Goal: Transaction & Acquisition: Purchase product/service

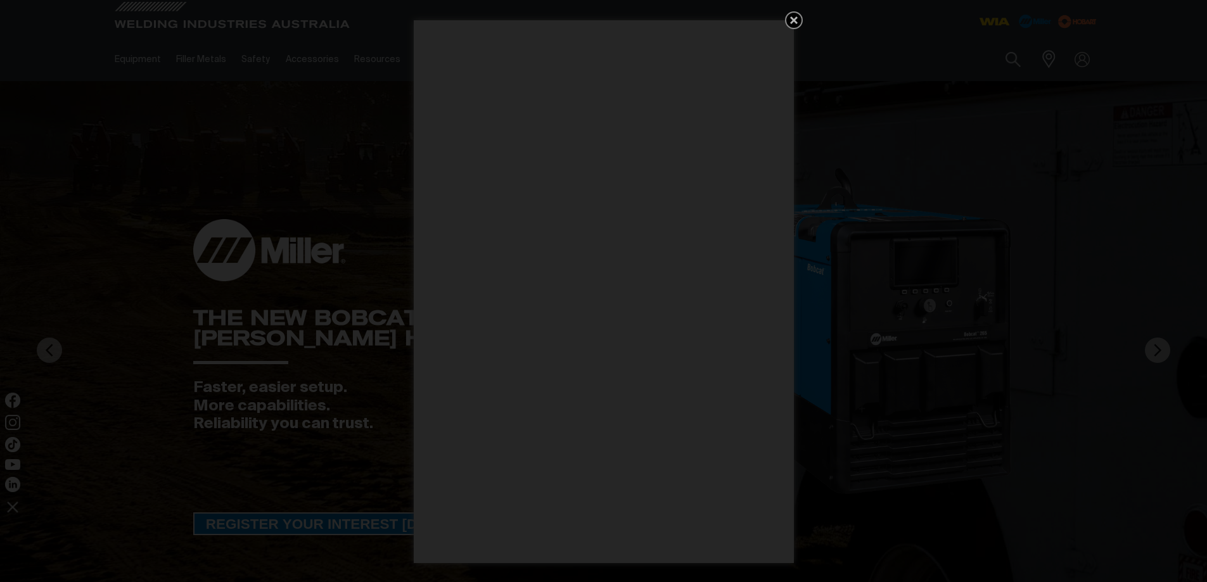
click at [784, 19] on div "Get 5 WIA Welding Guides Free!" at bounding box center [603, 291] width 1207 height 582
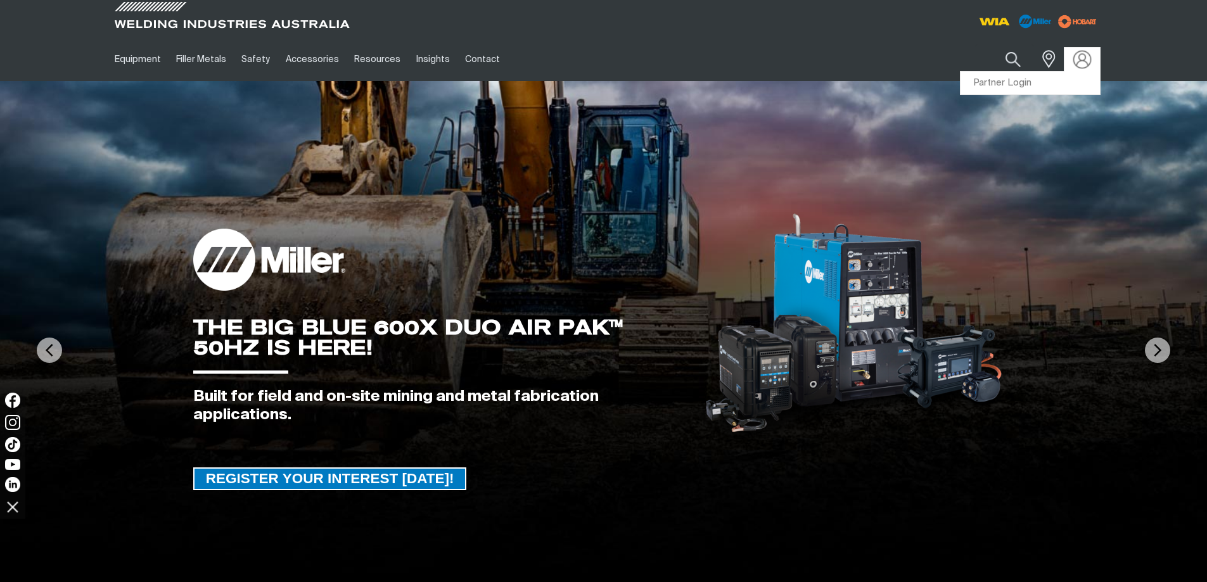
click at [1083, 60] on img at bounding box center [1082, 59] width 18 height 18
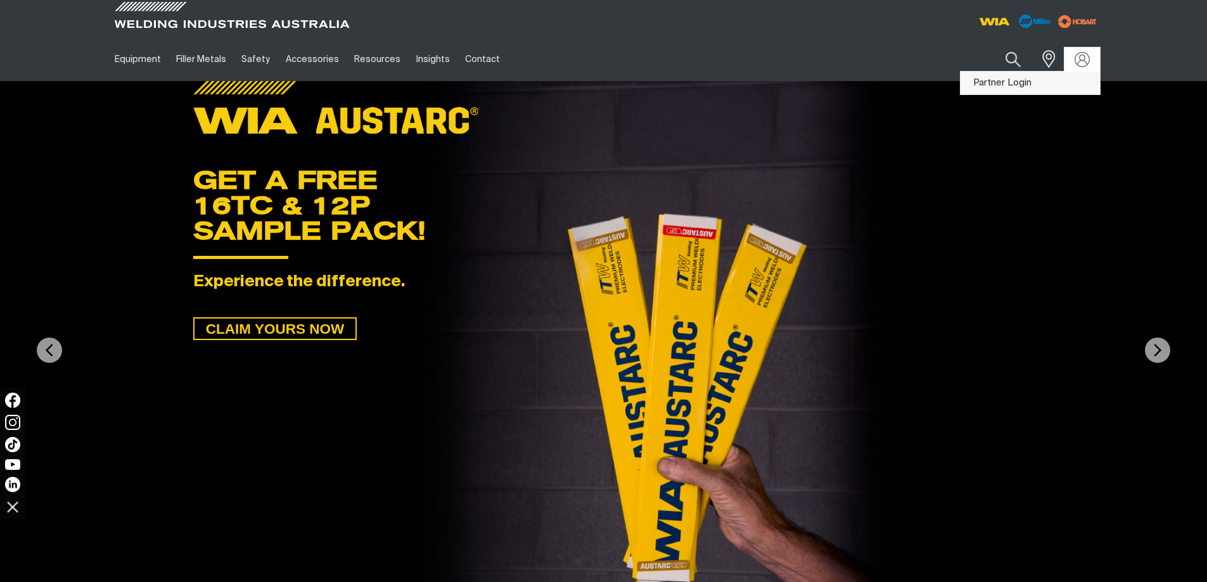
click at [1032, 80] on link "Partner Login" at bounding box center [1030, 83] width 139 height 23
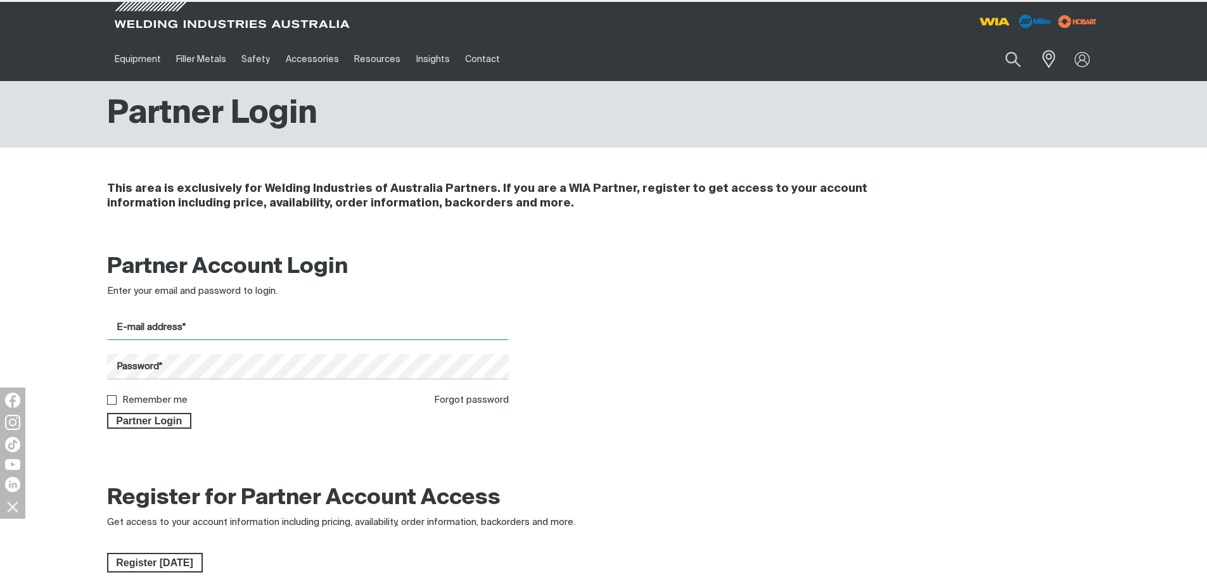
type input "[EMAIL_ADDRESS][DOMAIN_NAME]"
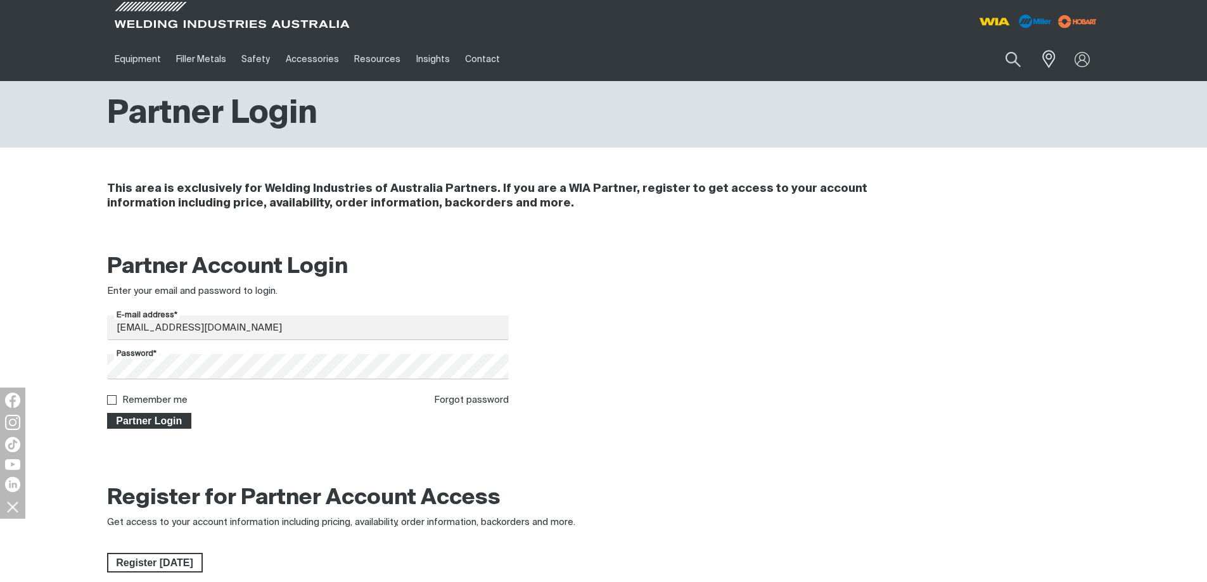
click at [132, 416] on span "Partner Login" at bounding box center [149, 421] width 82 height 16
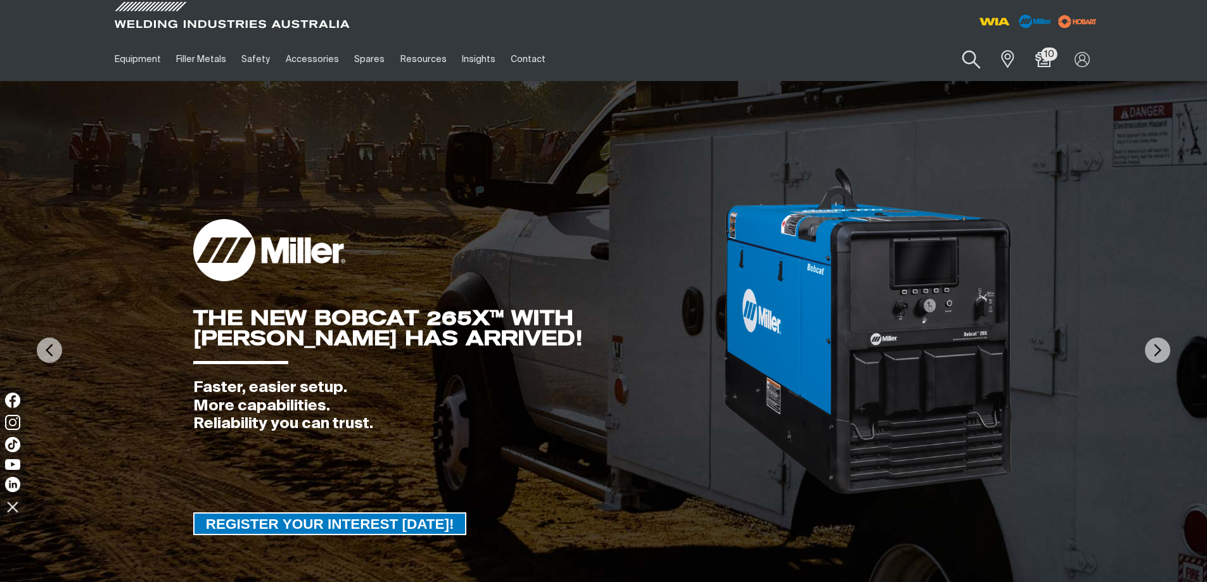
click at [969, 58] on button "Search products" at bounding box center [971, 60] width 51 height 36
click at [825, 54] on input "Search" at bounding box center [894, 59] width 195 height 29
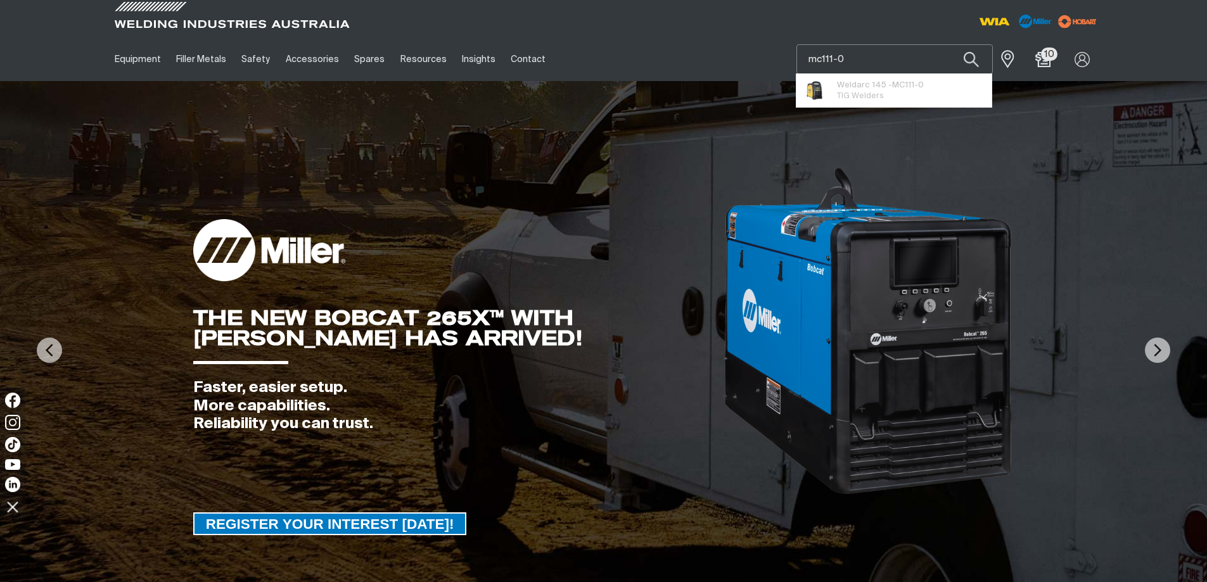
type input "mc111-0"
click at [950, 44] on button "Search products" at bounding box center [971, 59] width 43 height 30
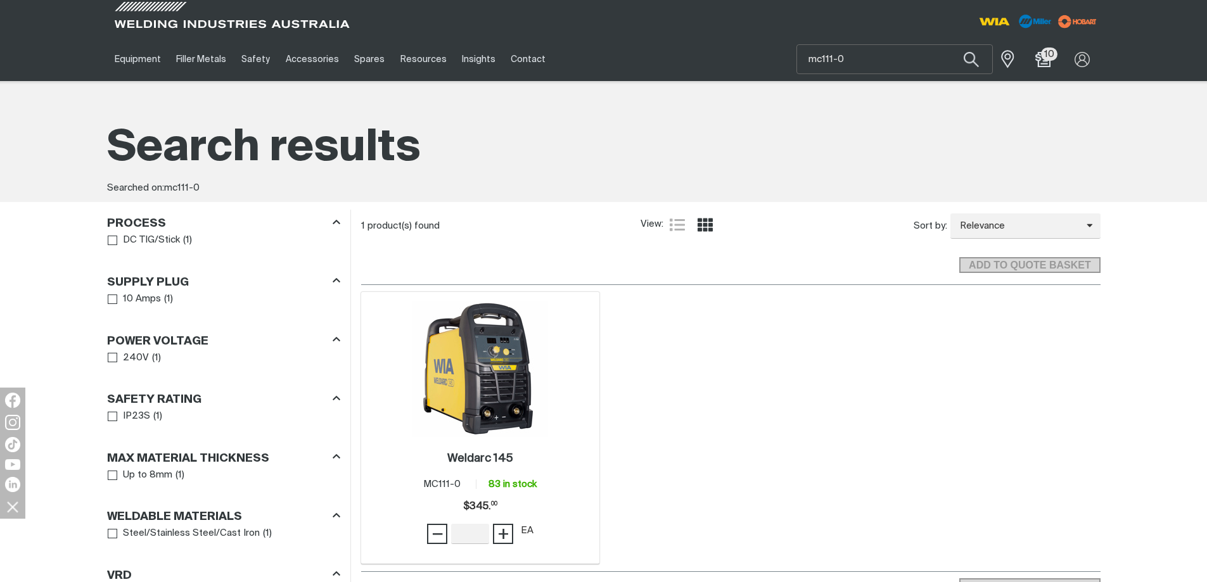
click at [482, 437] on img at bounding box center [480, 370] width 136 height 136
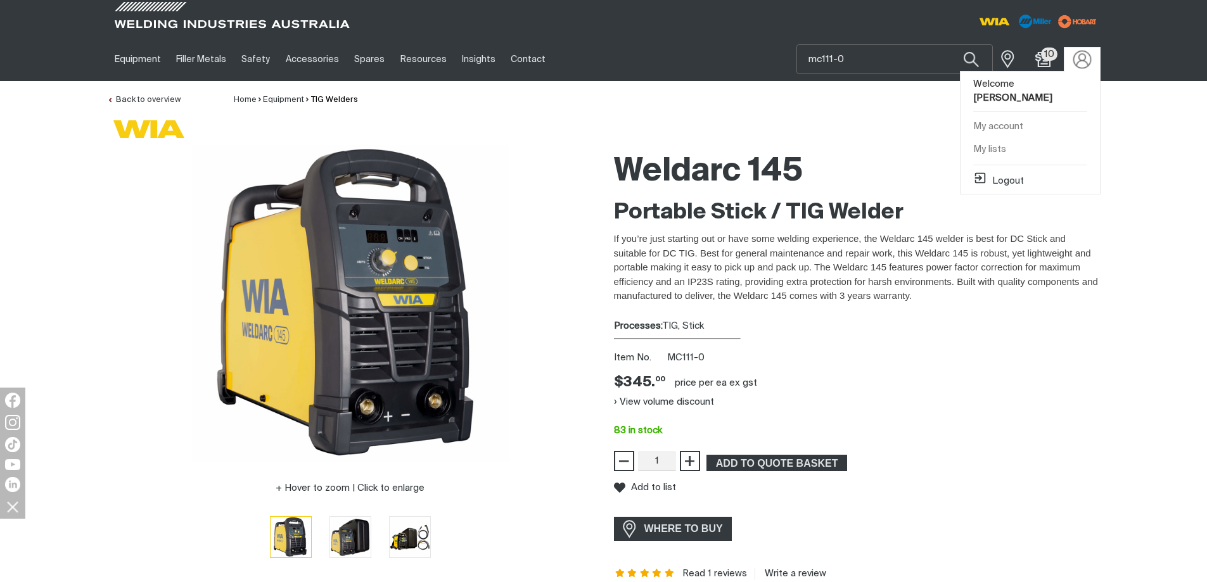
click at [1081, 60] on img at bounding box center [1082, 59] width 18 height 18
click at [1013, 179] on button "Logout" at bounding box center [998, 178] width 51 height 15
